Goal: Information Seeking & Learning: Learn about a topic

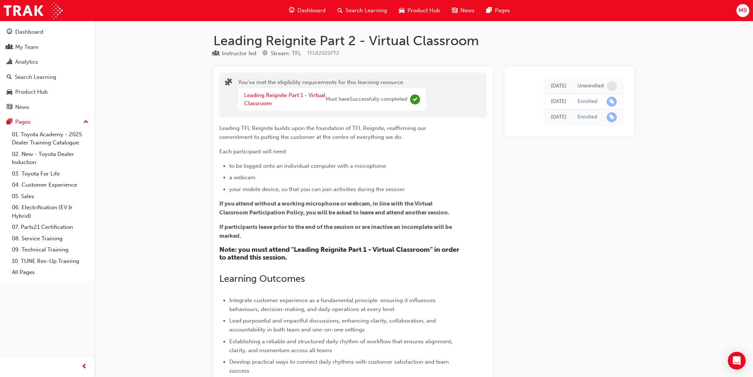
scroll to position [185, 0]
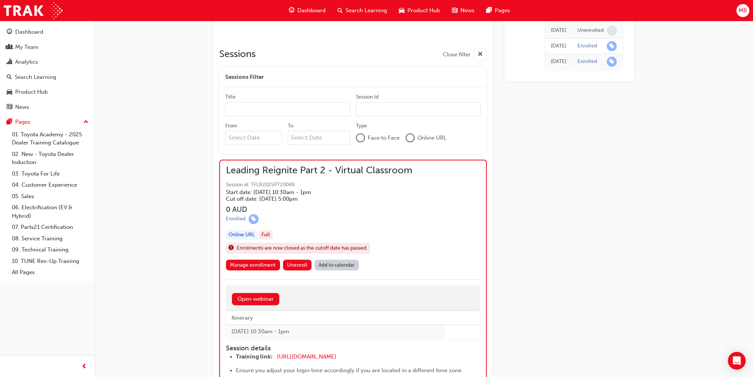
scroll to position [447, 0]
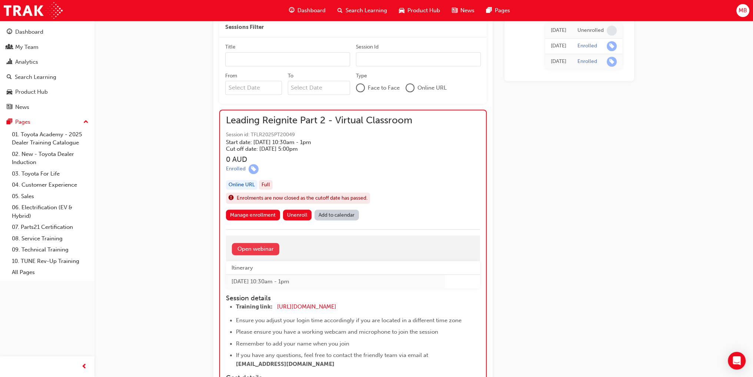
click at [267, 248] on link "Open webinar" at bounding box center [255, 249] width 47 height 12
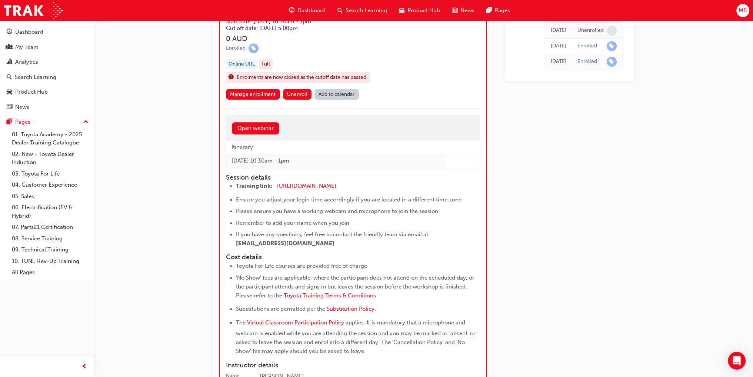
scroll to position [523, 0]
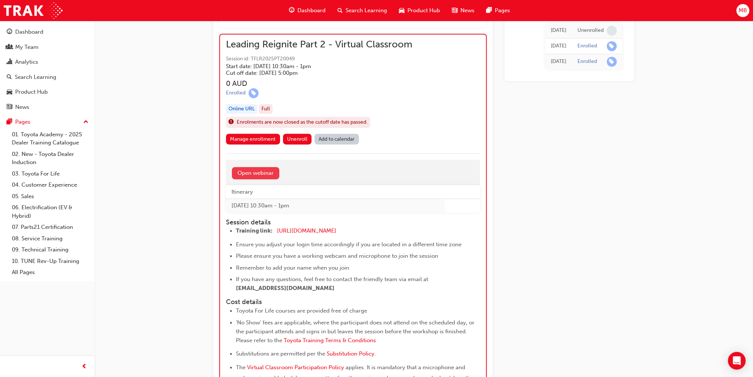
click at [268, 172] on link "Open webinar" at bounding box center [255, 173] width 47 height 12
